Goal: Find specific page/section: Find specific page/section

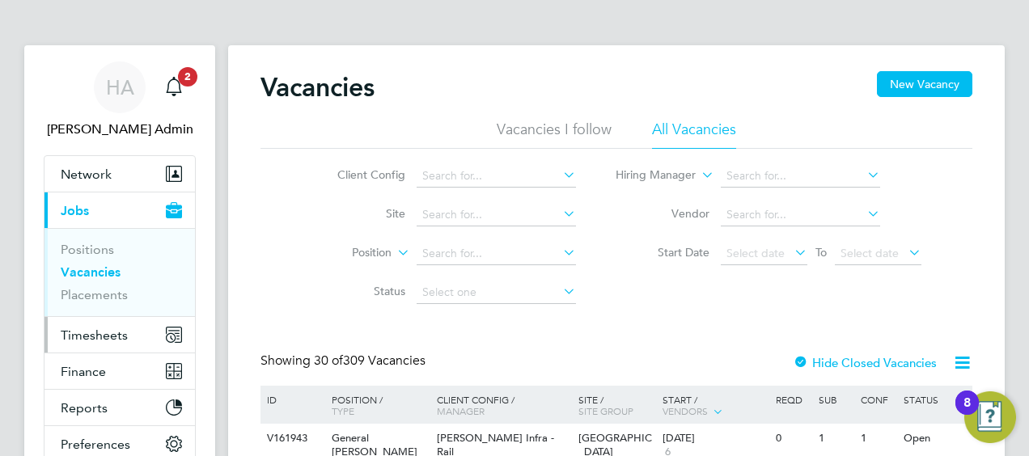
scroll to position [81, 0]
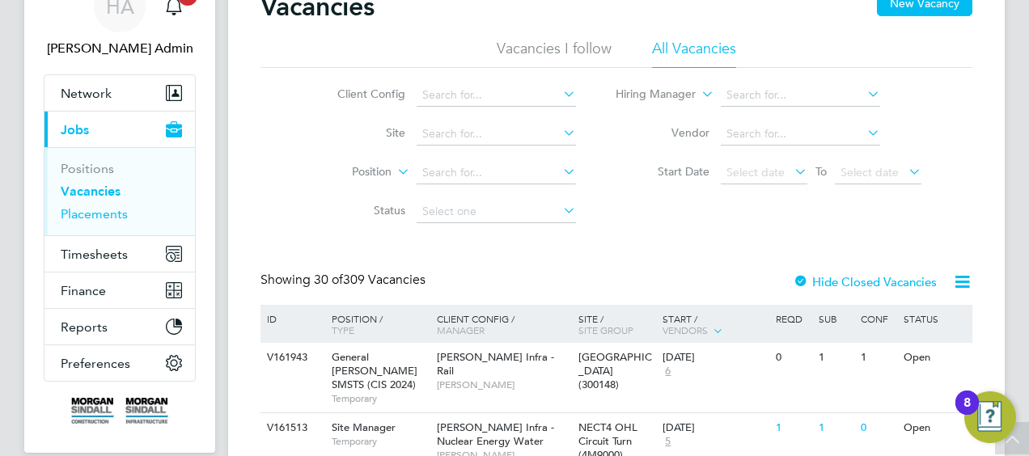
click at [99, 214] on link "Placements" at bounding box center [94, 213] width 67 height 15
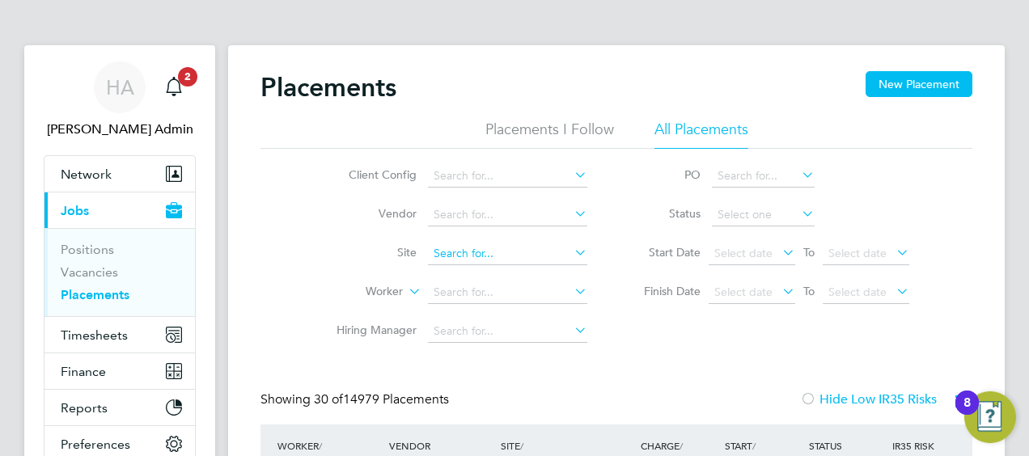
click at [552, 251] on input at bounding box center [507, 254] width 159 height 23
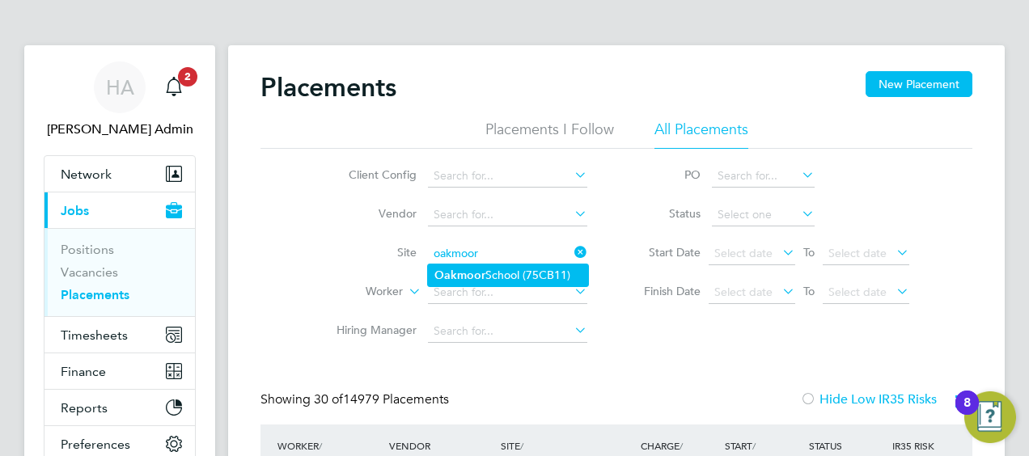
click at [485, 275] on li "Oakmoor School (75CB11)" at bounding box center [508, 275] width 160 height 22
type input "[GEOGRAPHIC_DATA] (75CB11)"
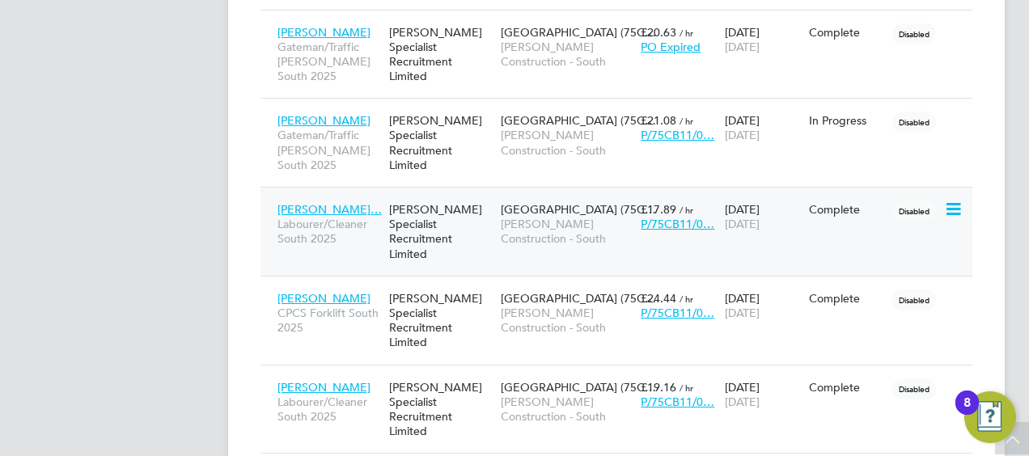
click at [567, 219] on span "[PERSON_NAME] Construction - South" at bounding box center [567, 231] width 132 height 29
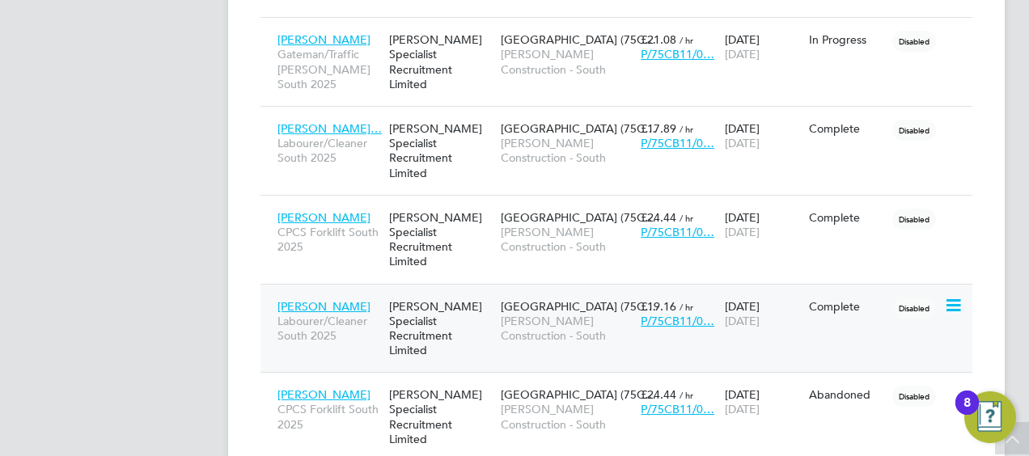
click at [537, 314] on span "[PERSON_NAME] Construction - South" at bounding box center [567, 328] width 132 height 29
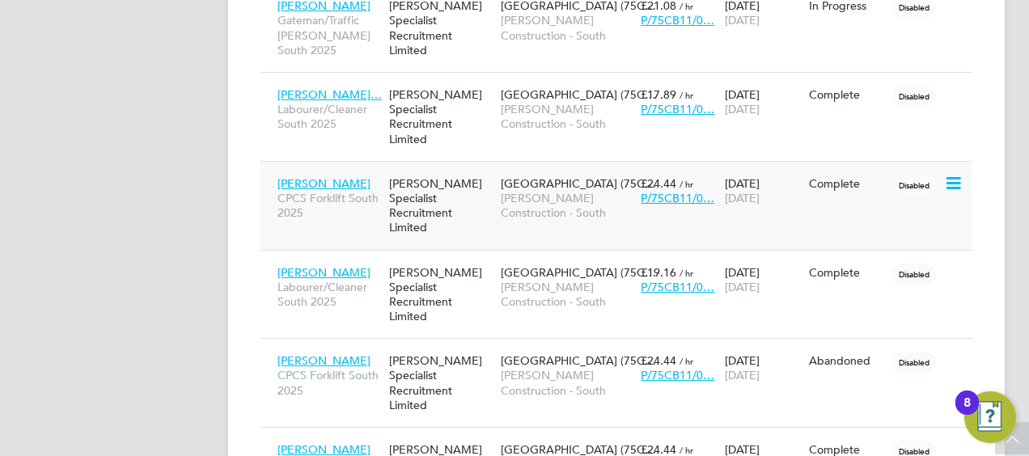
scroll to position [566, 0]
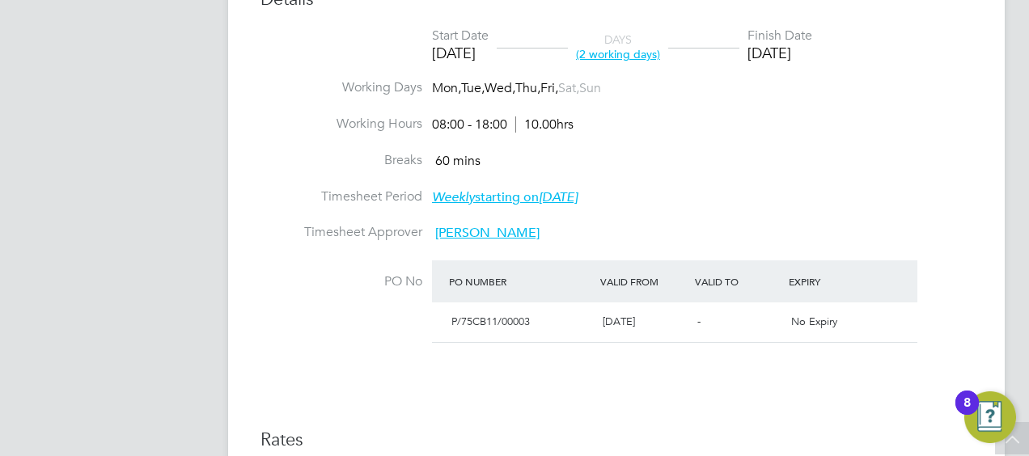
scroll to position [809, 0]
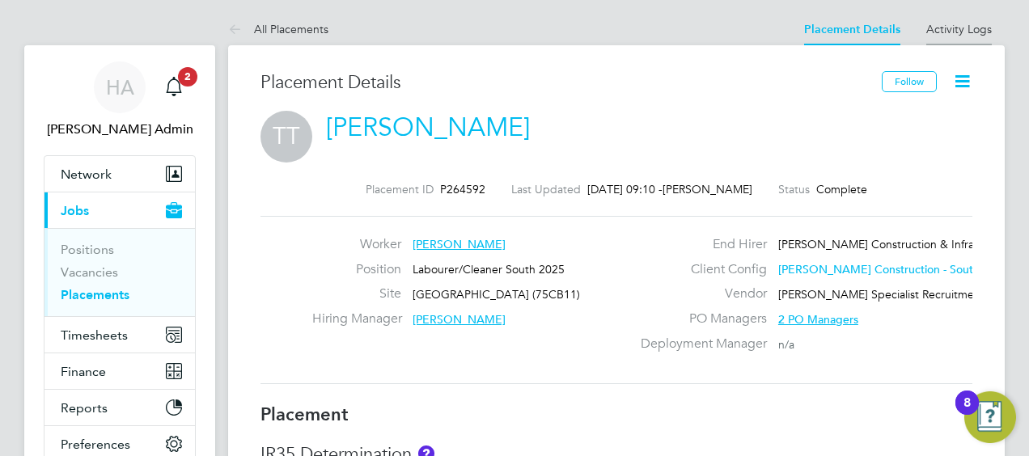
click at [946, 28] on link "Activity Logs" at bounding box center [959, 29] width 66 height 15
